Goal: Information Seeking & Learning: Understand process/instructions

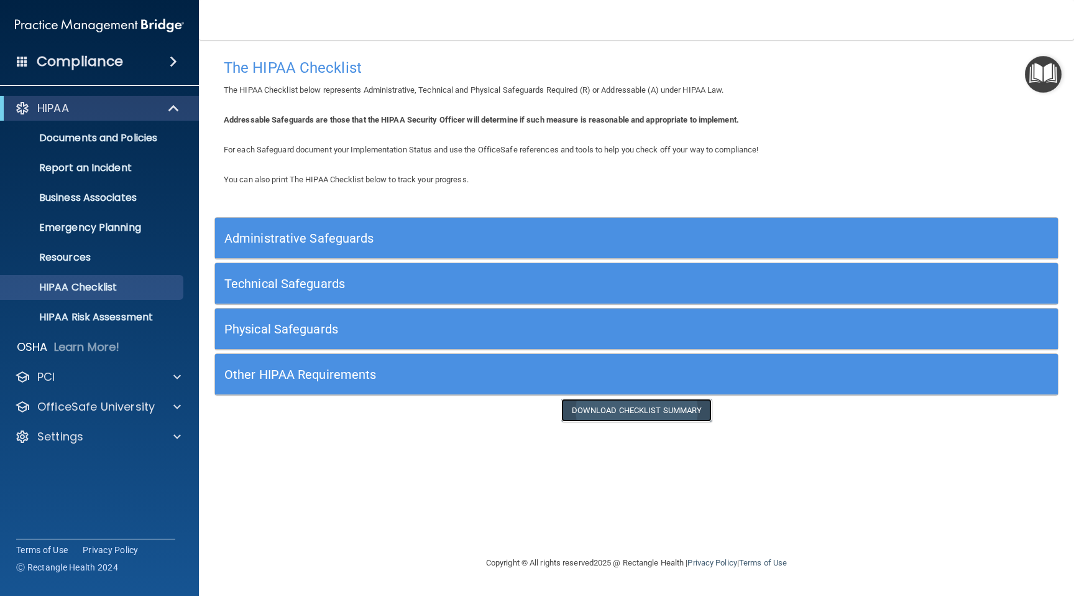
click at [636, 410] on link "Download Checklist Summary" at bounding box center [636, 410] width 151 height 23
click at [170, 377] on div at bounding box center [175, 376] width 31 height 15
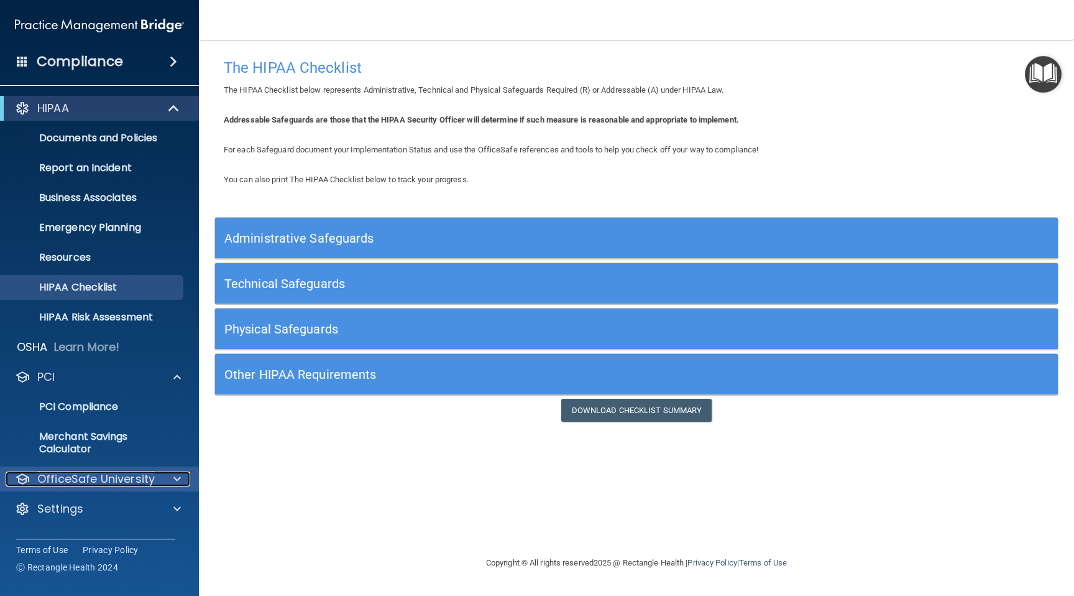
click at [175, 478] on span at bounding box center [176, 478] width 7 height 15
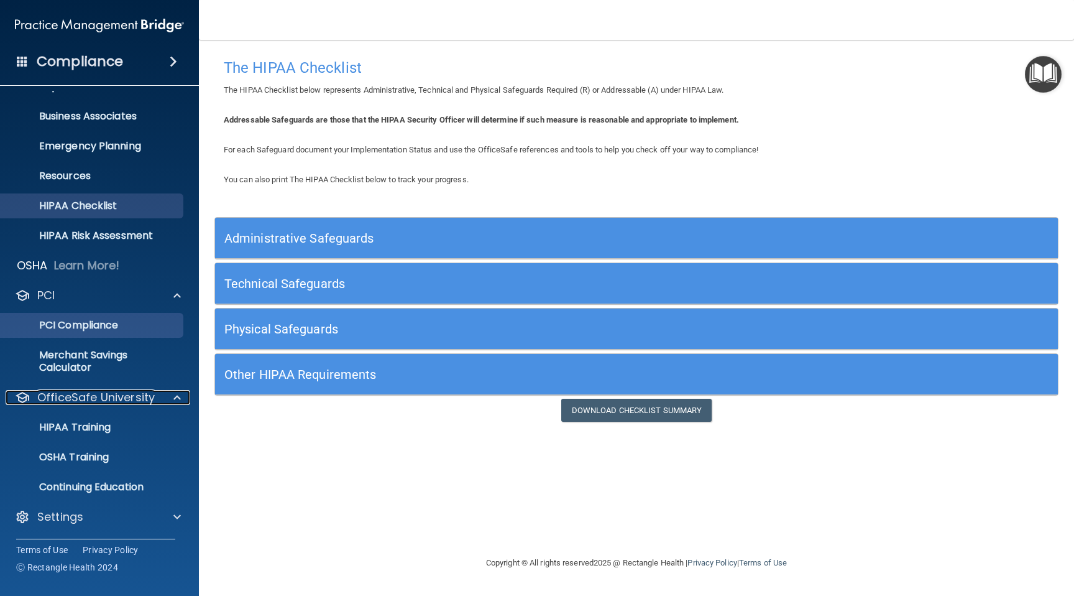
scroll to position [82, 0]
click at [117, 428] on div "HIPAA Training" at bounding box center [93, 426] width 170 height 12
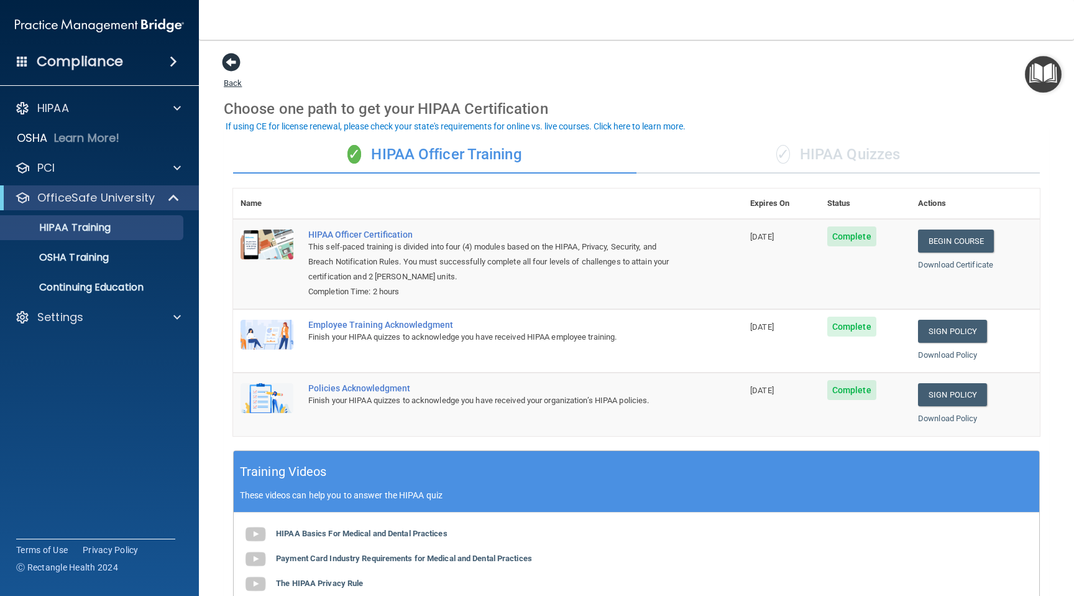
click at [228, 60] on span at bounding box center [231, 62] width 19 height 19
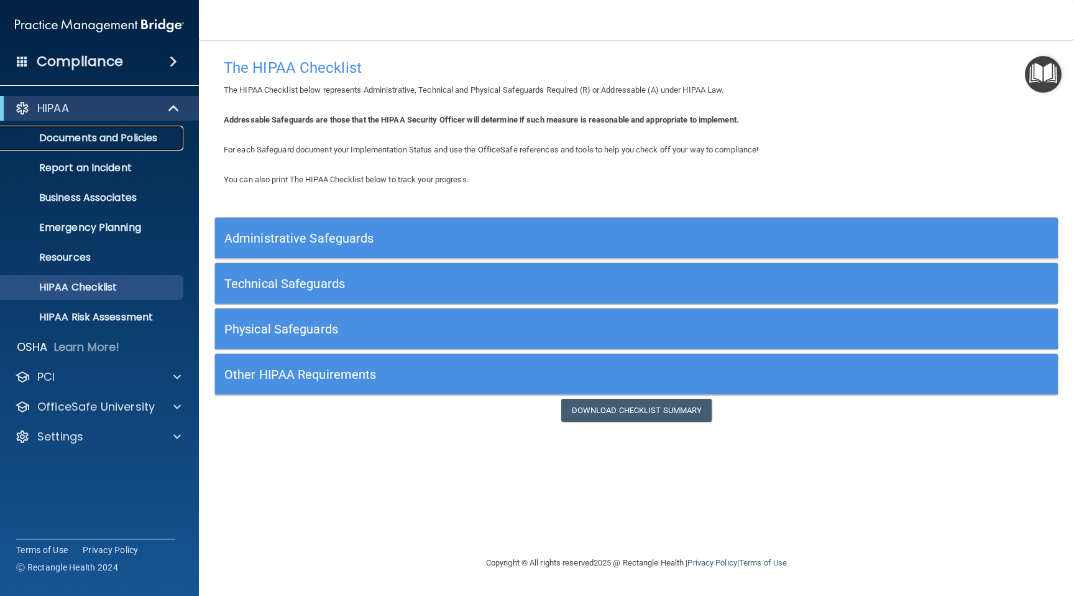
click at [142, 140] on p "Documents and Policies" at bounding box center [93, 138] width 170 height 12
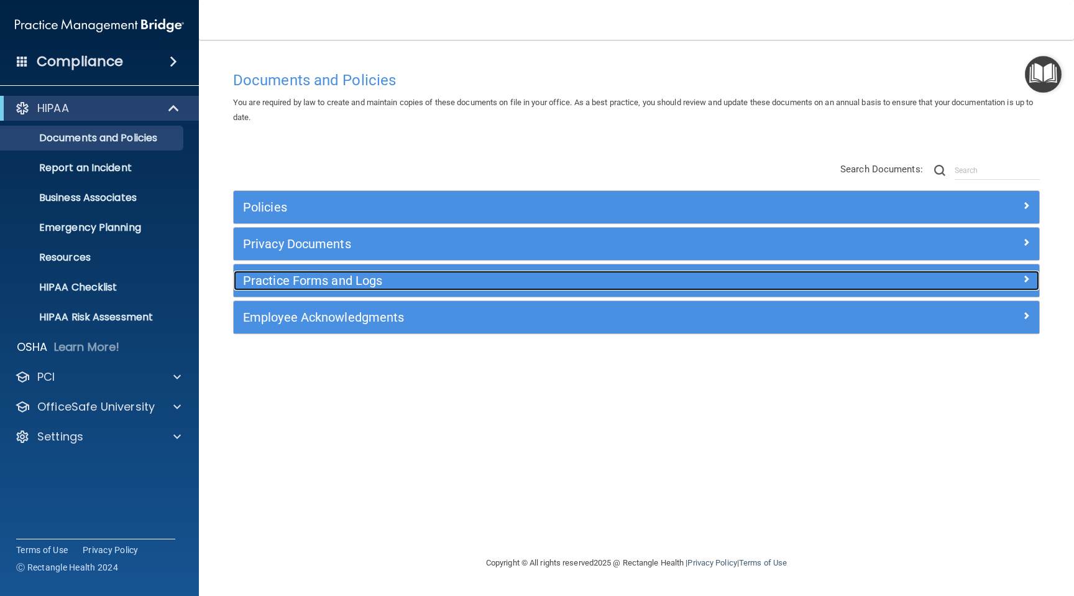
click at [1023, 277] on span at bounding box center [1026, 278] width 7 height 15
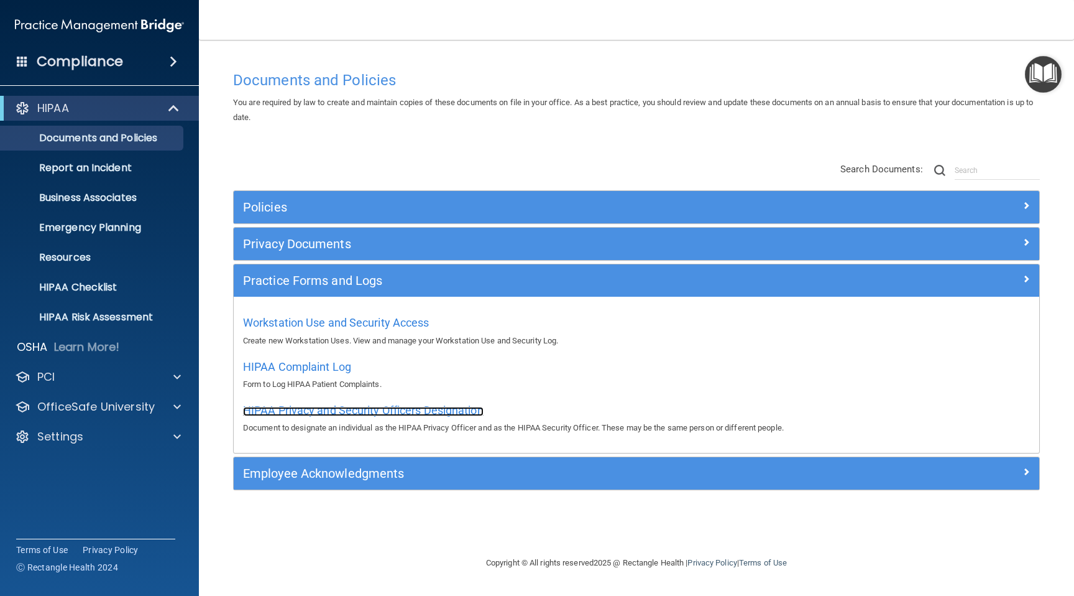
click at [407, 406] on span "HIPAA Privacy and Security Officers Designation" at bounding box center [363, 409] width 241 height 13
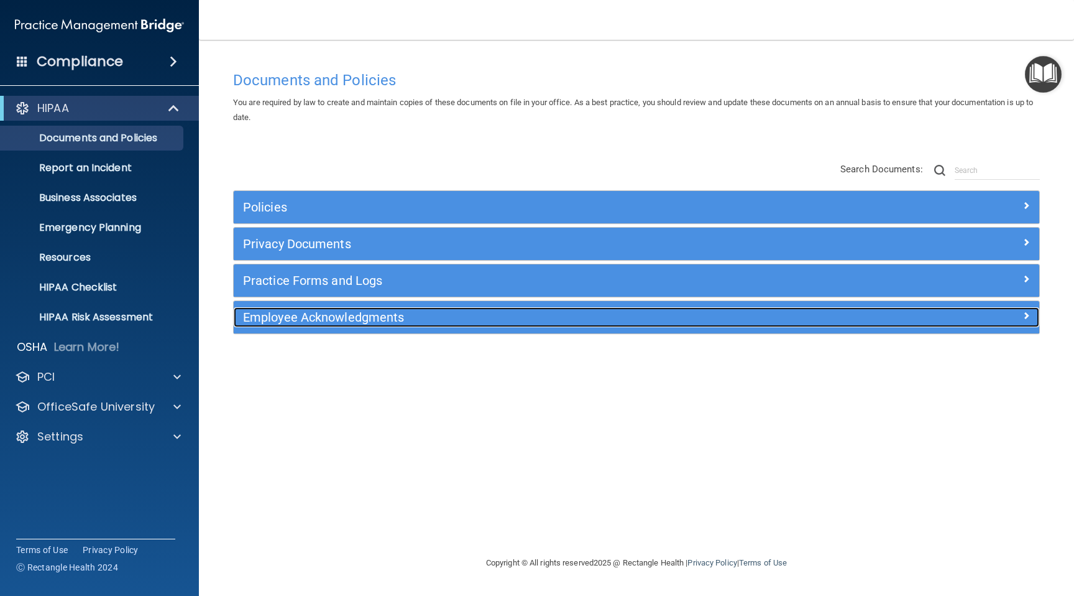
click at [1020, 316] on div at bounding box center [938, 314] width 201 height 15
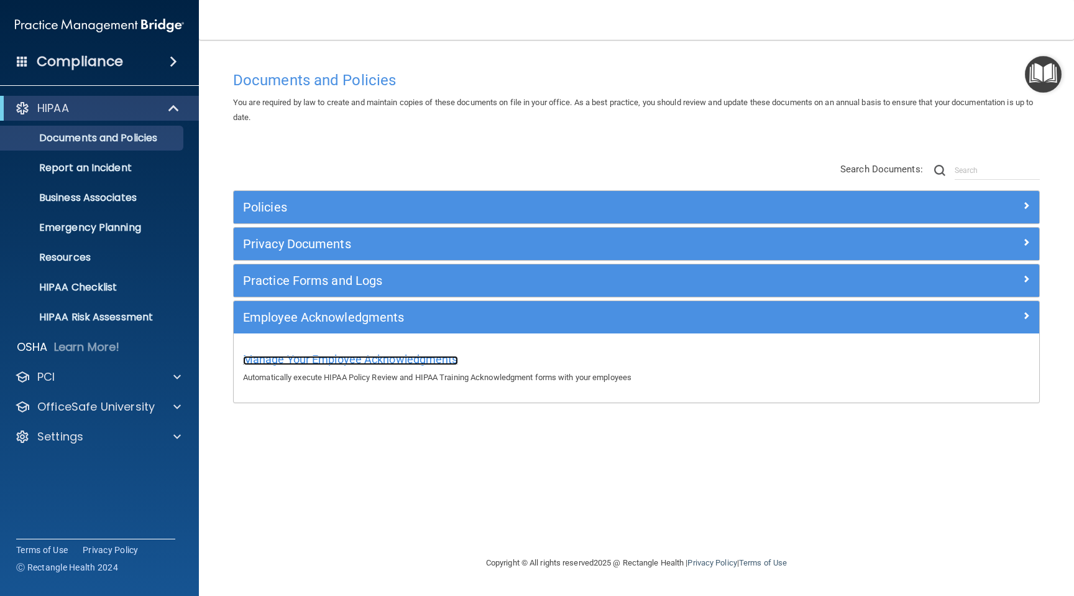
click at [394, 360] on span "Manage Your Employee Acknowledgments" at bounding box center [350, 359] width 215 height 13
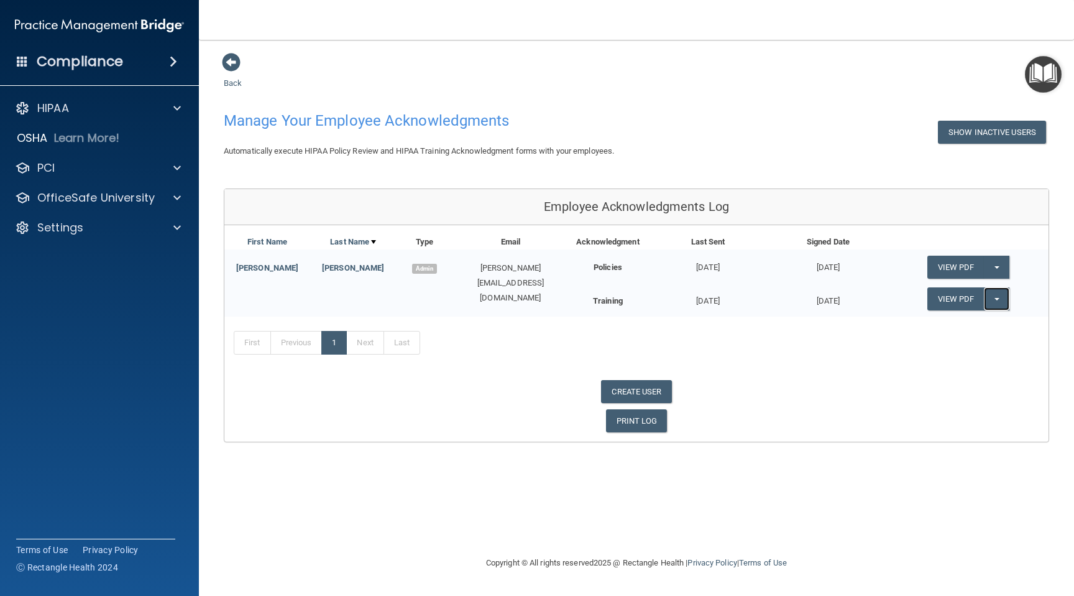
click at [992, 295] on button "Split button!" at bounding box center [996, 298] width 25 height 23
click at [997, 298] on span "button" at bounding box center [997, 299] width 5 height 2
click at [941, 298] on link "View PDF" at bounding box center [956, 298] width 57 height 23
click at [171, 106] on div at bounding box center [175, 108] width 31 height 15
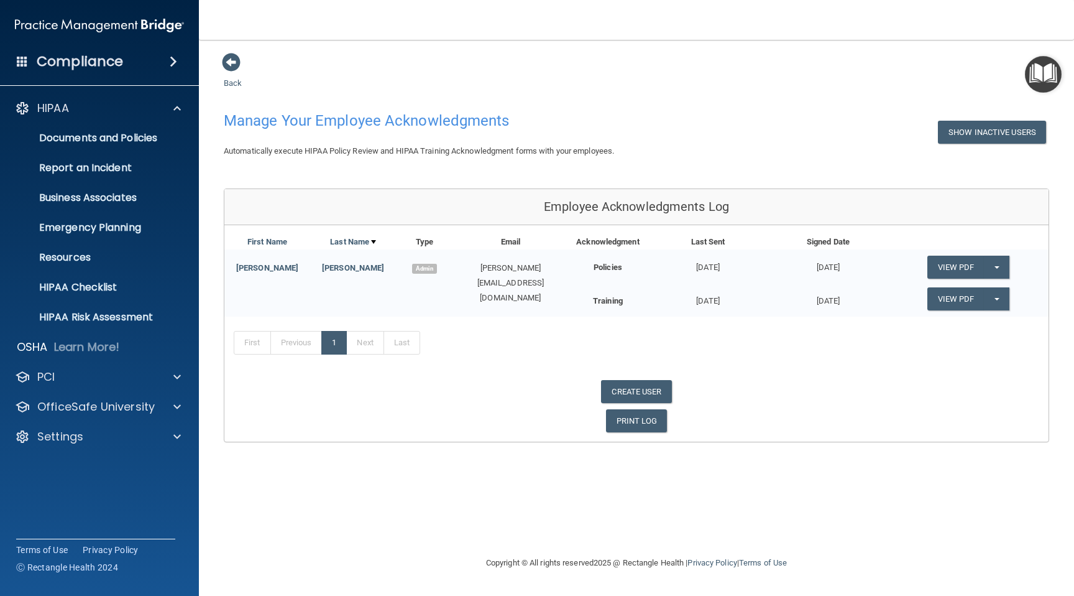
click at [170, 59] on span at bounding box center [173, 61] width 7 height 15
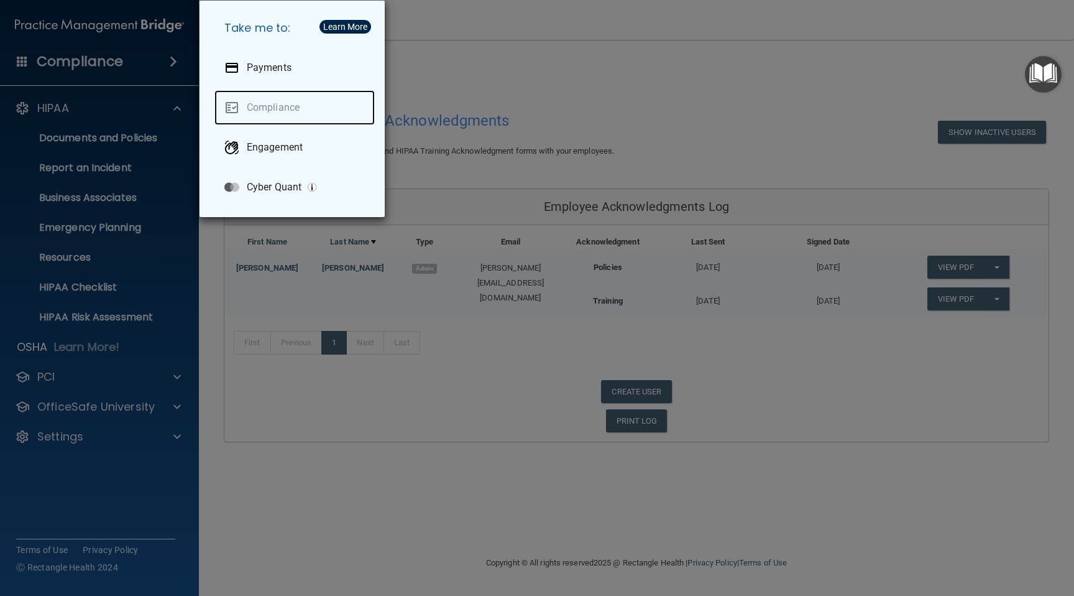
click at [273, 108] on link "Compliance" at bounding box center [294, 107] width 160 height 35
click at [235, 106] on link "Compliance" at bounding box center [294, 107] width 160 height 35
click at [356, 24] on div "Learn More" at bounding box center [345, 26] width 44 height 9
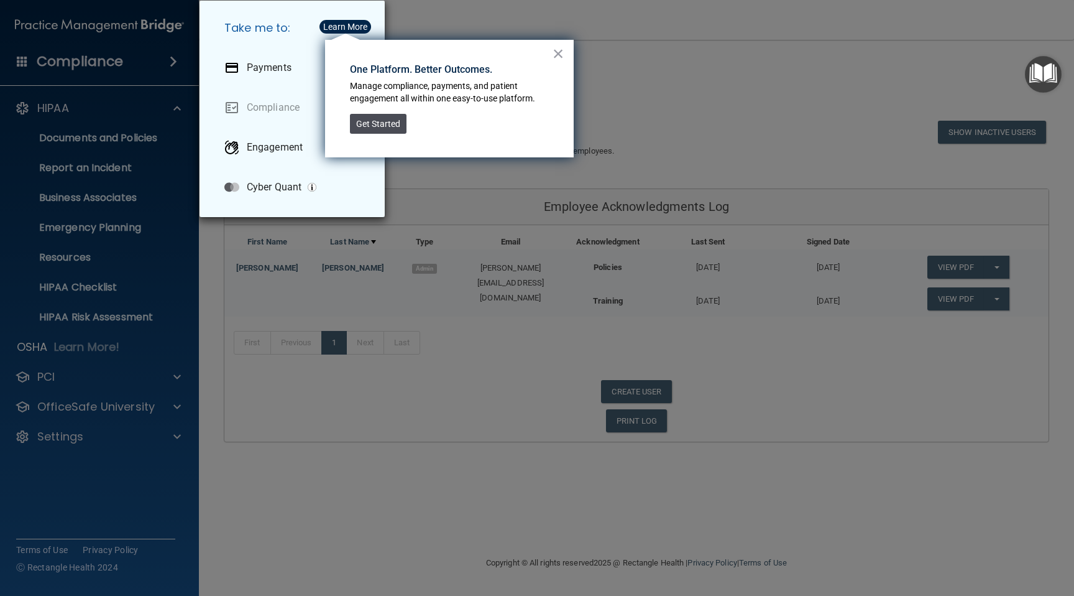
click at [378, 126] on button "Get Started" at bounding box center [378, 124] width 57 height 20
